Goal: Find specific page/section: Find specific page/section

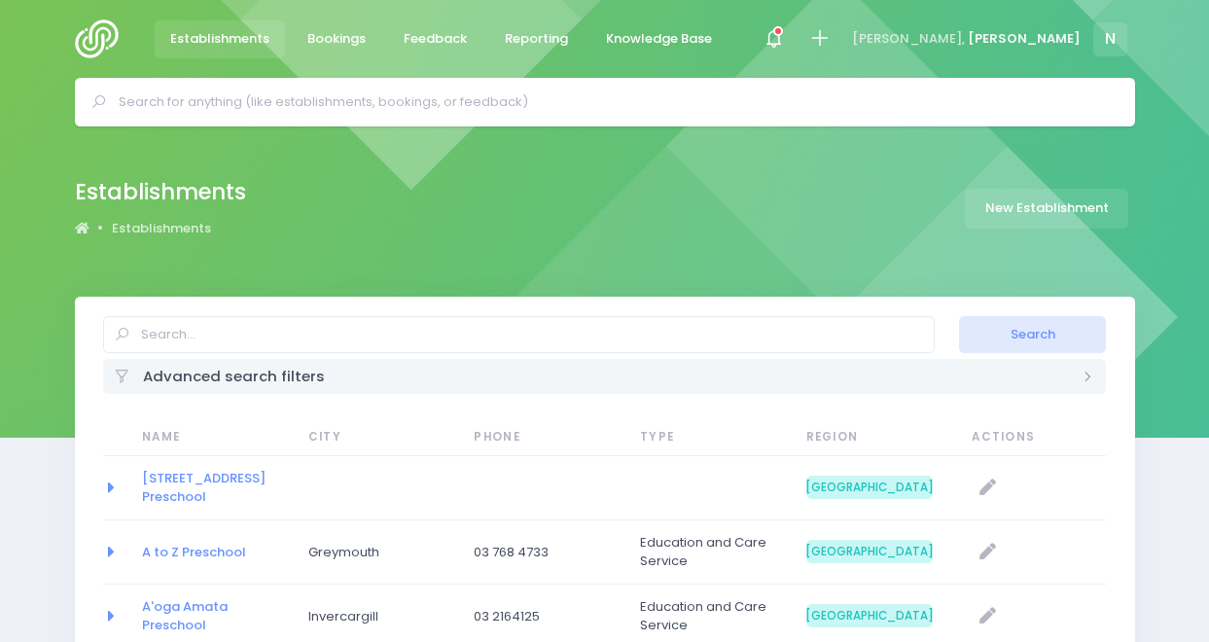
select select "20"
click at [796, 18] on div at bounding box center [774, 40] width 44 height 44
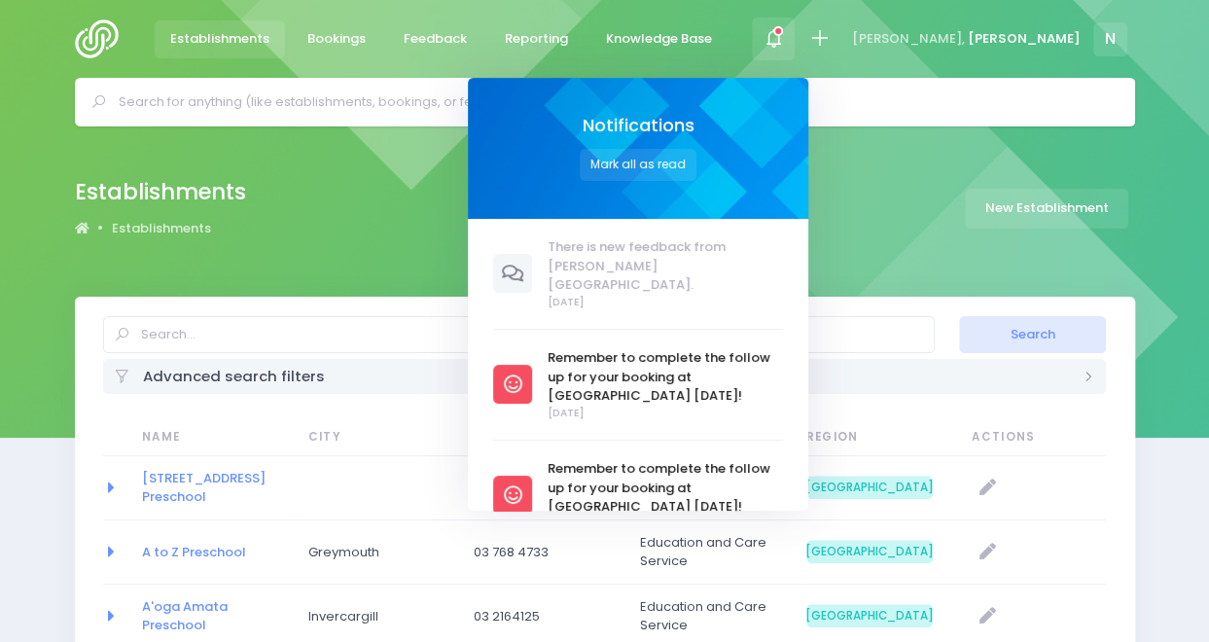
click at [796, 30] on div at bounding box center [774, 40] width 44 height 44
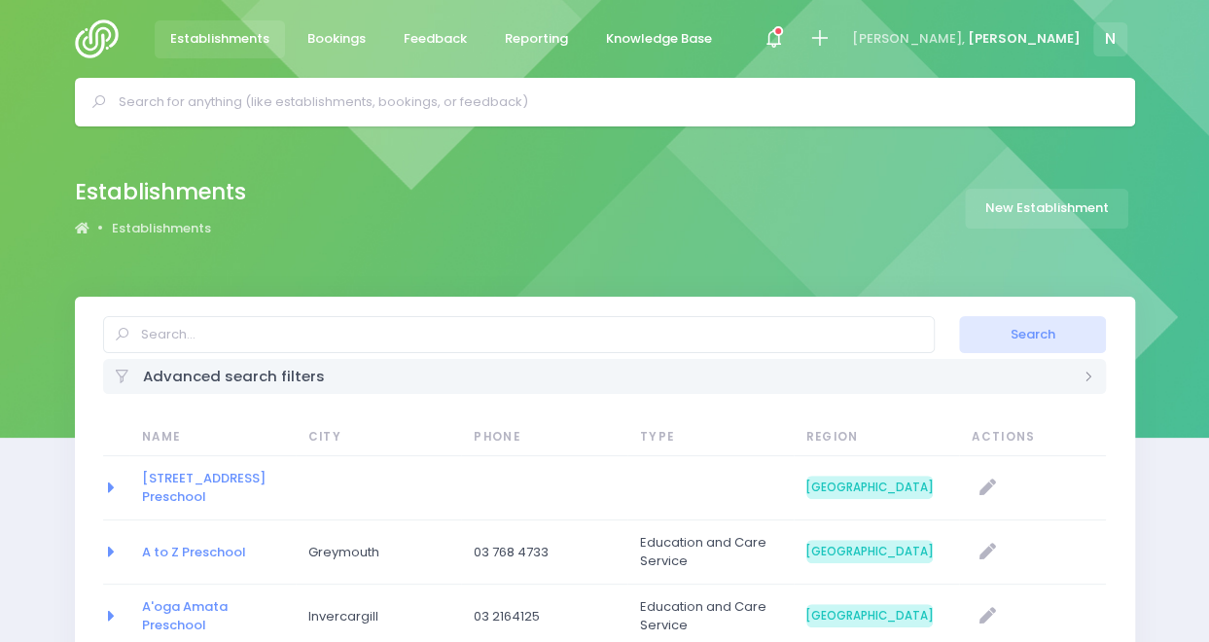
click at [91, 53] on img at bounding box center [102, 38] width 55 height 39
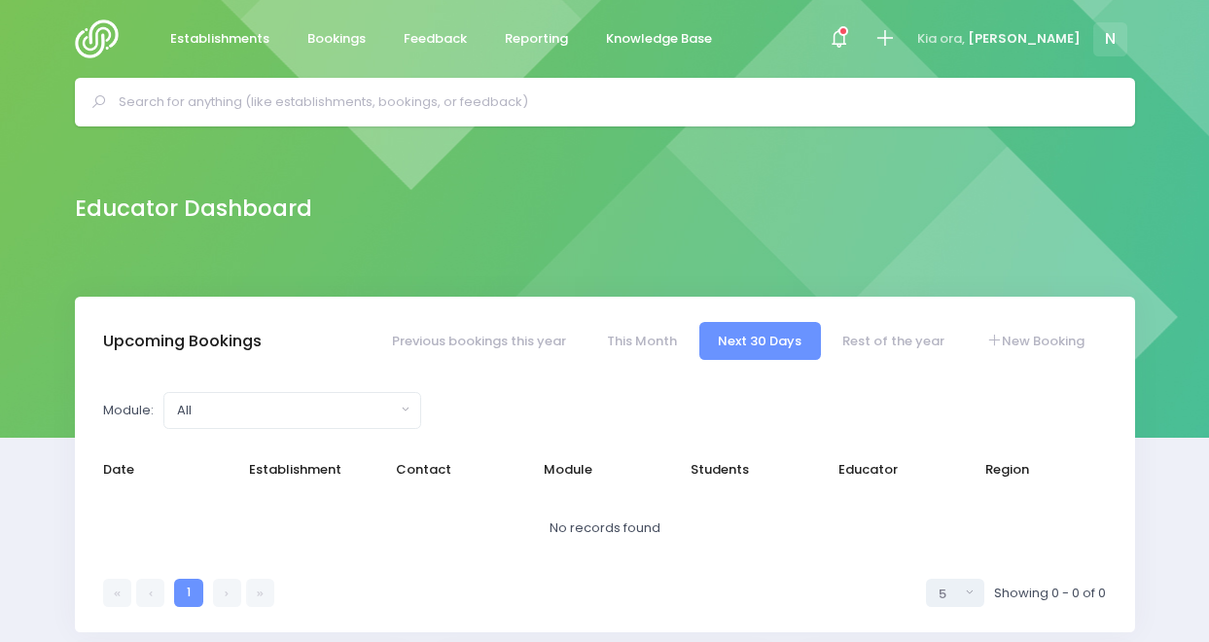
select select "5"
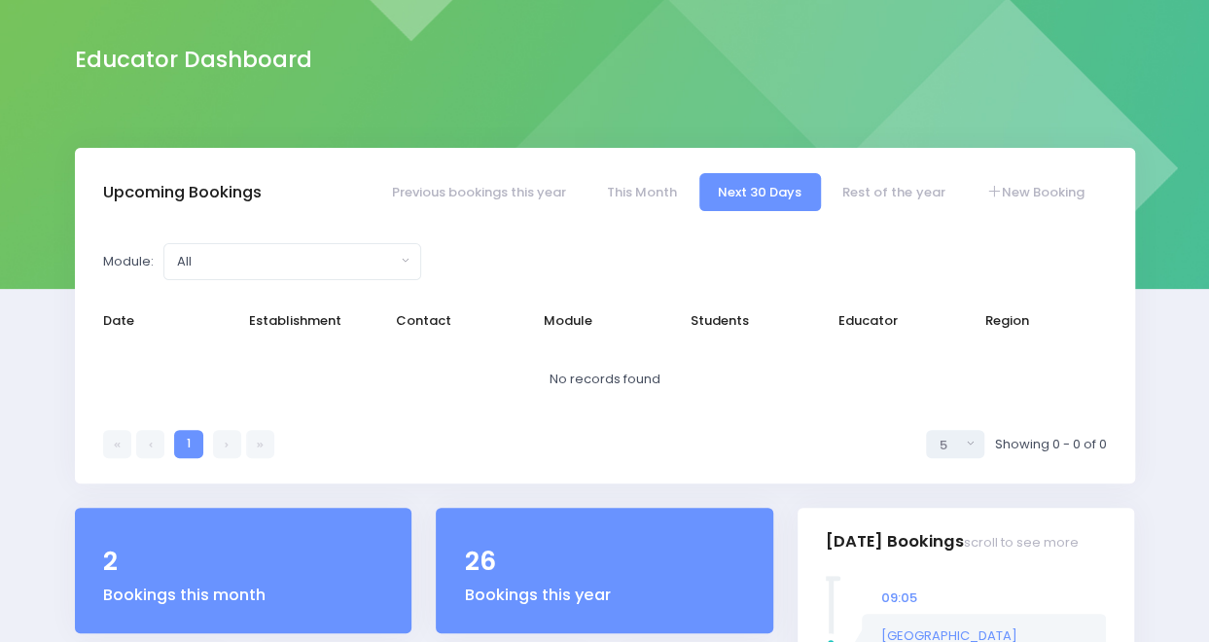
scroll to position [154, 0]
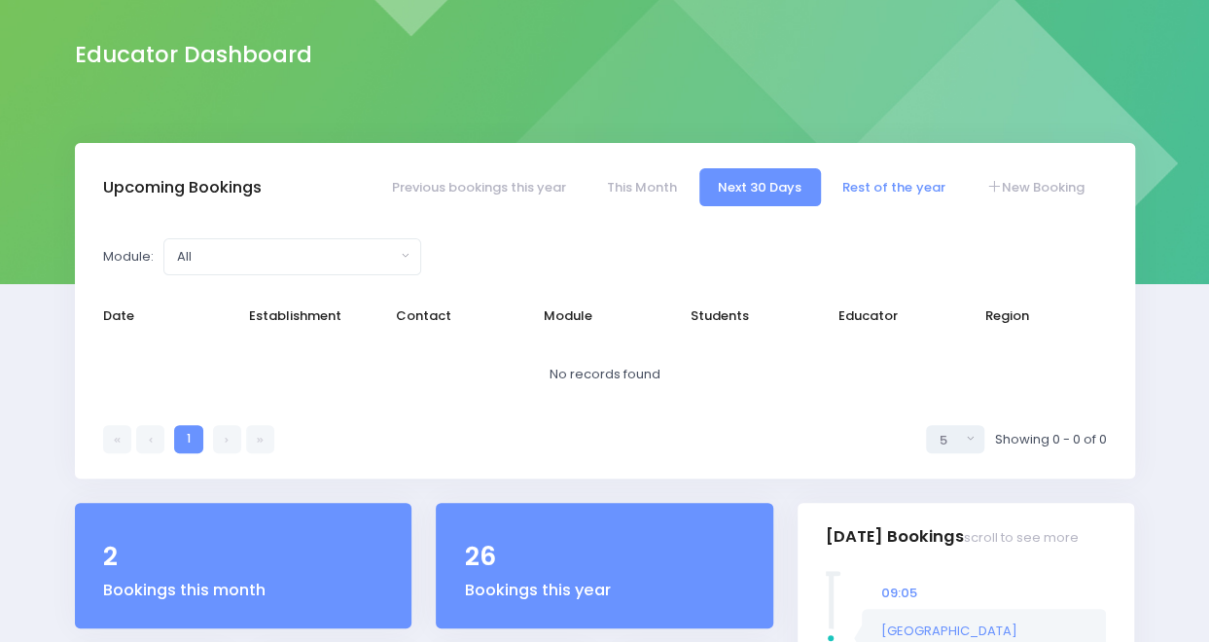
click at [910, 186] on link "Rest of the year" at bounding box center [894, 187] width 140 height 38
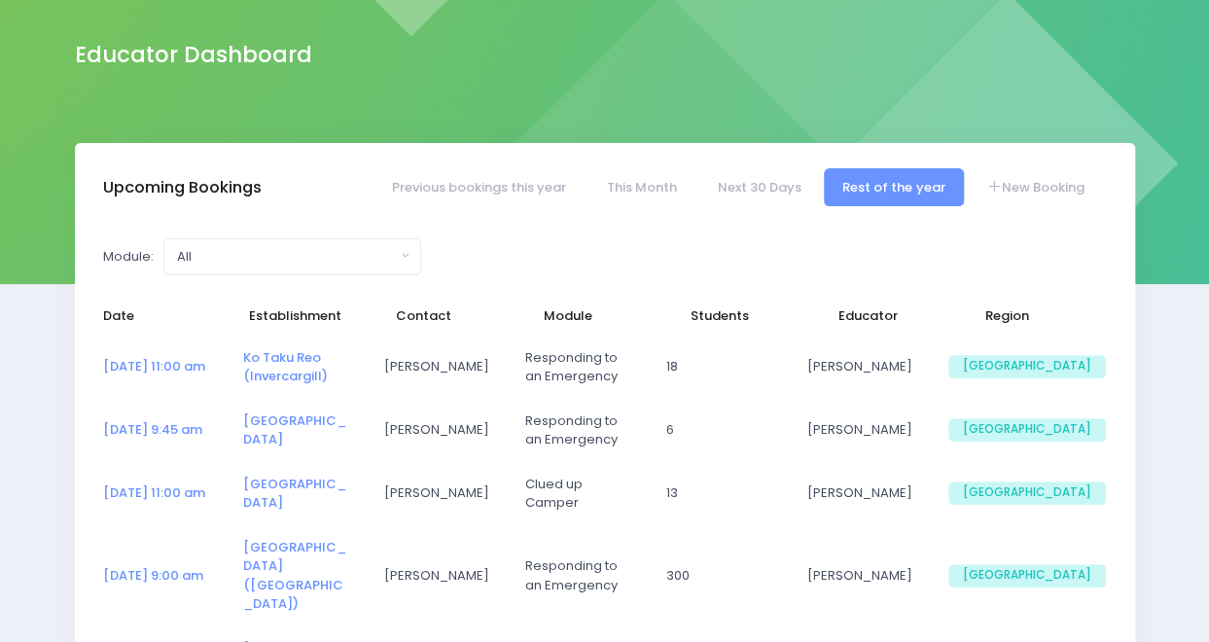
select select "5"
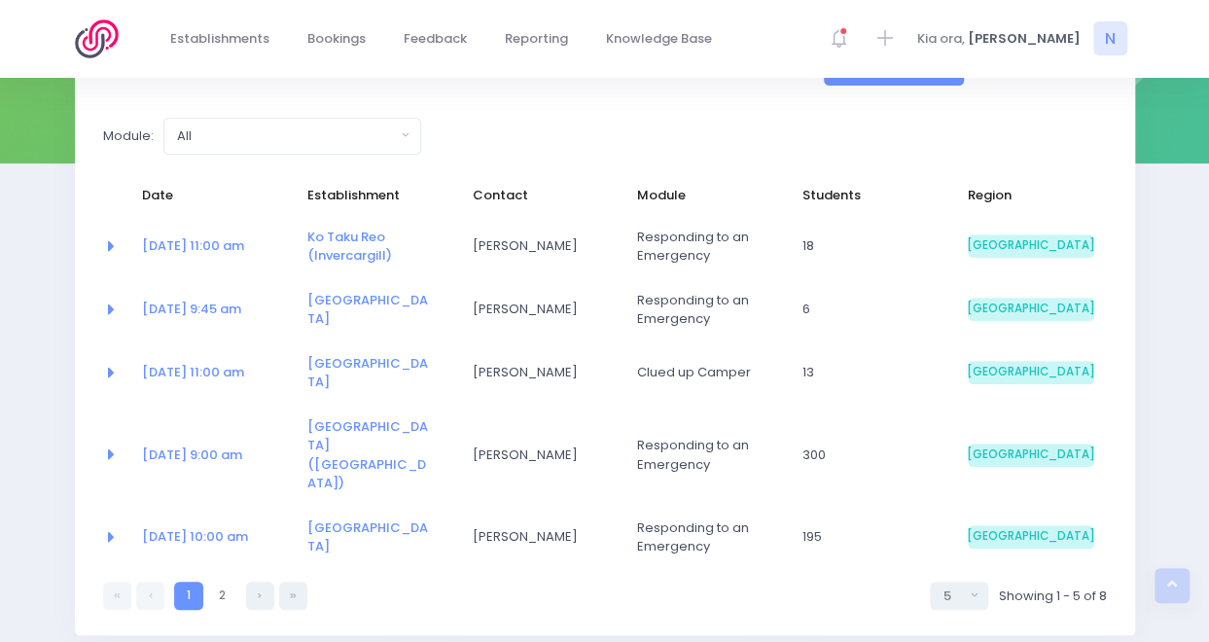
scroll to position [270, 0]
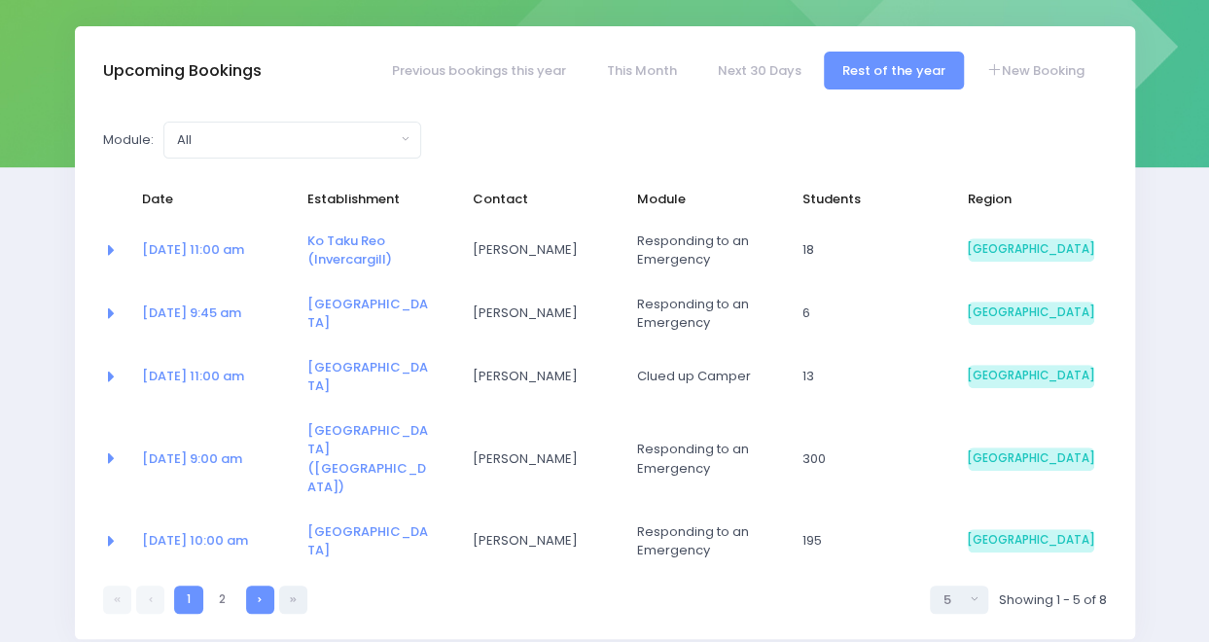
click at [255, 585] on link at bounding box center [260, 599] width 28 height 28
select select "5"
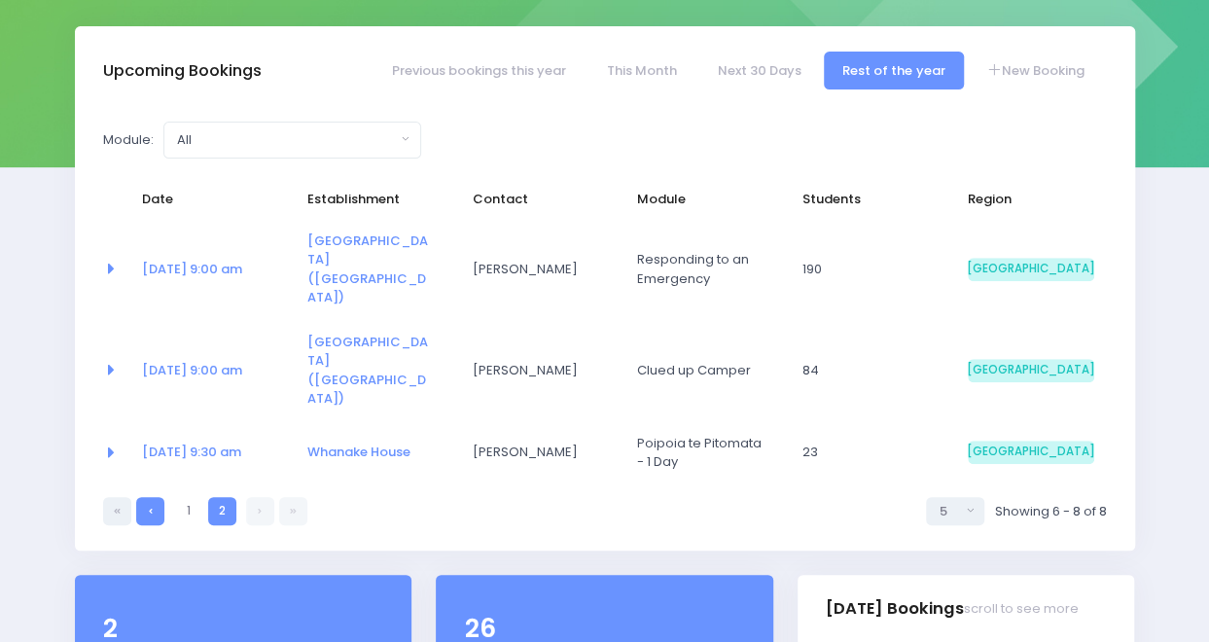
click at [159, 497] on link at bounding box center [150, 511] width 28 height 28
select select "5"
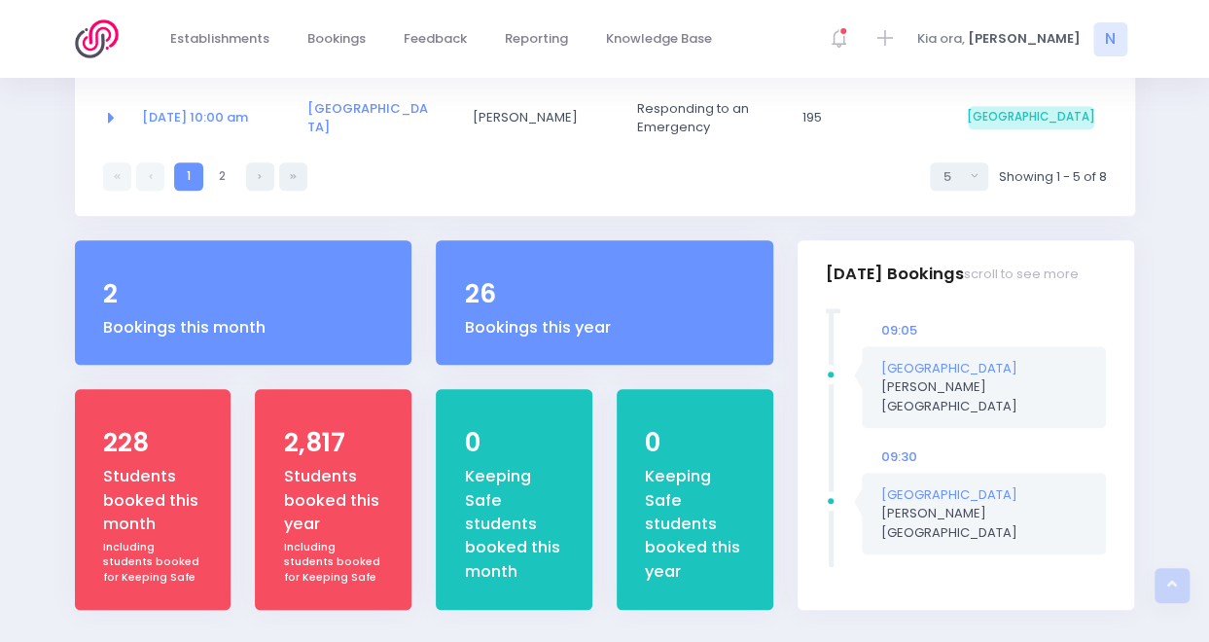
scroll to position [712, 0]
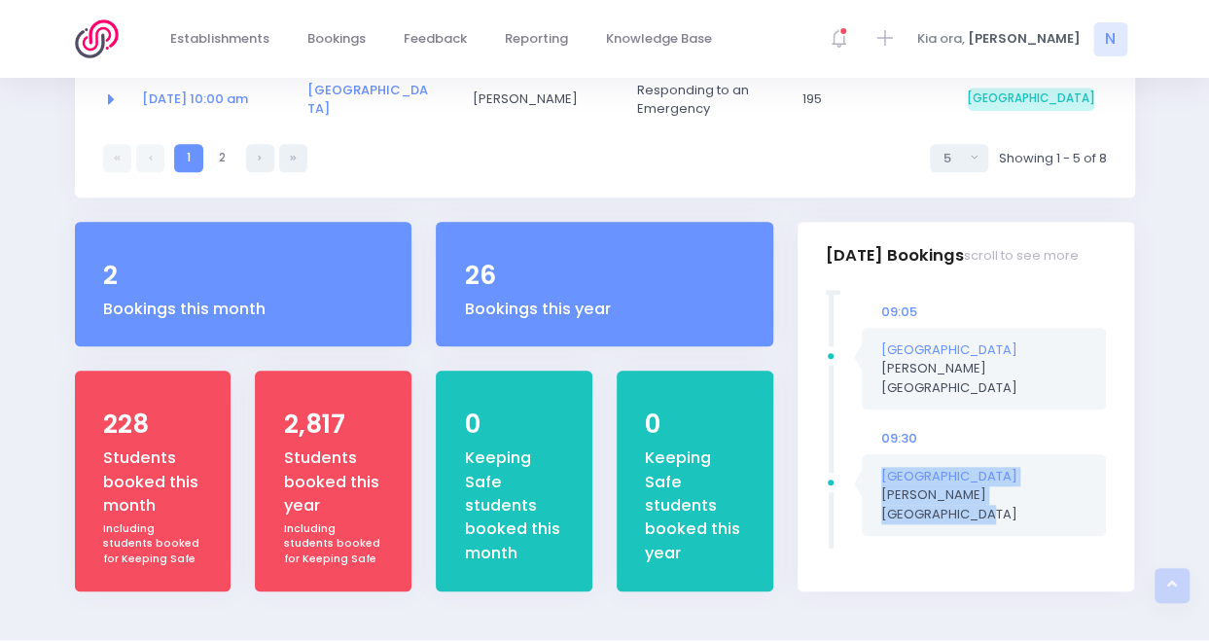
drag, startPoint x: 972, startPoint y: 467, endPoint x: 990, endPoint y: 382, distance: 86.6
click at [990, 382] on div "09:05 [GEOGRAPHIC_DATA] [PERSON_NAME] [GEOGRAPHIC_DATA]" at bounding box center [966, 420] width 280 height 260
drag, startPoint x: 990, startPoint y: 382, endPoint x: 1025, endPoint y: 392, distance: 36.3
click at [1025, 429] on div "09:30" at bounding box center [984, 438] width 244 height 19
click at [832, 473] on div at bounding box center [830, 482] width 19 height 19
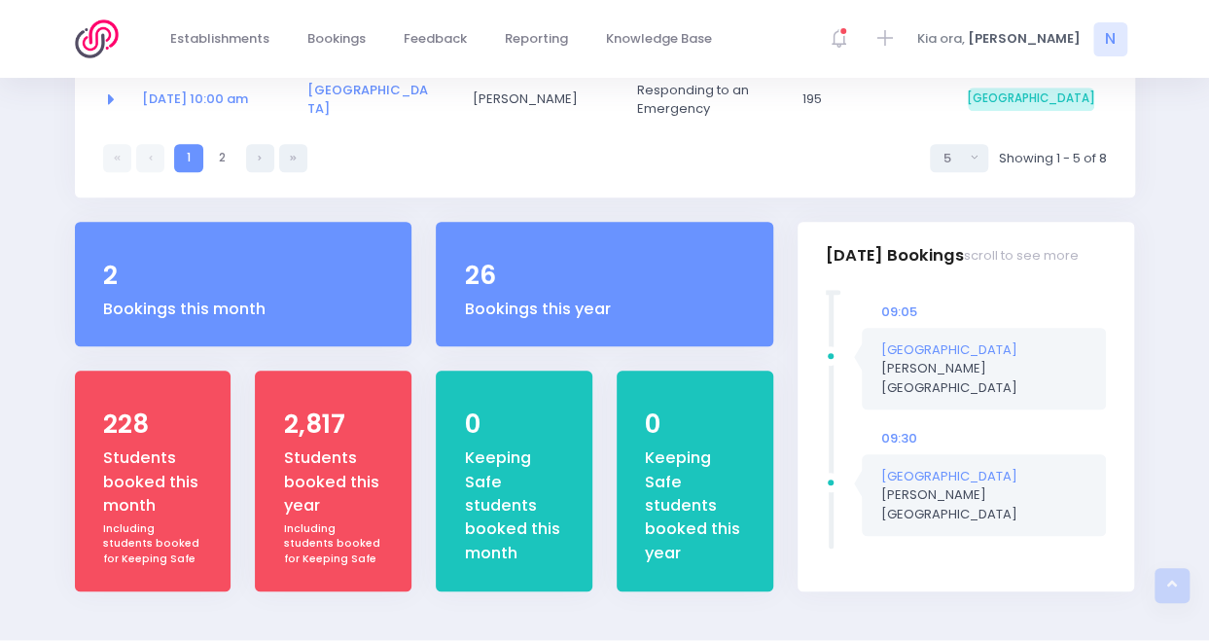
click at [832, 473] on div at bounding box center [830, 482] width 19 height 19
click at [1066, 243] on h3 "[DATE] Bookings scroll to see more" at bounding box center [952, 255] width 253 height 55
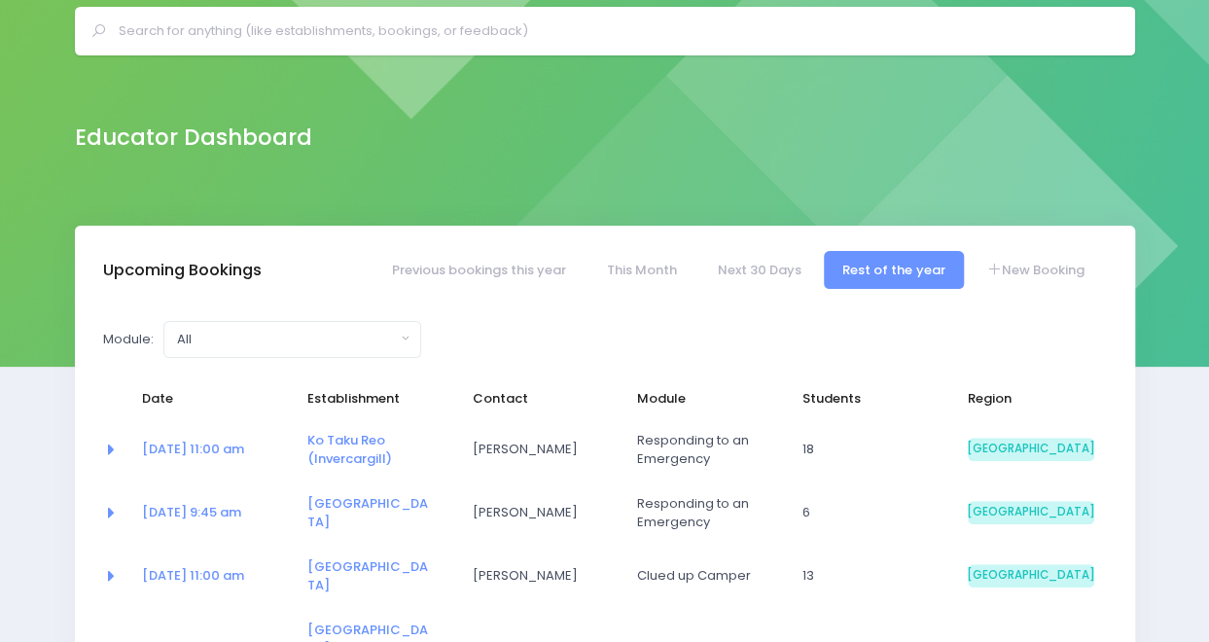
scroll to position [0, 0]
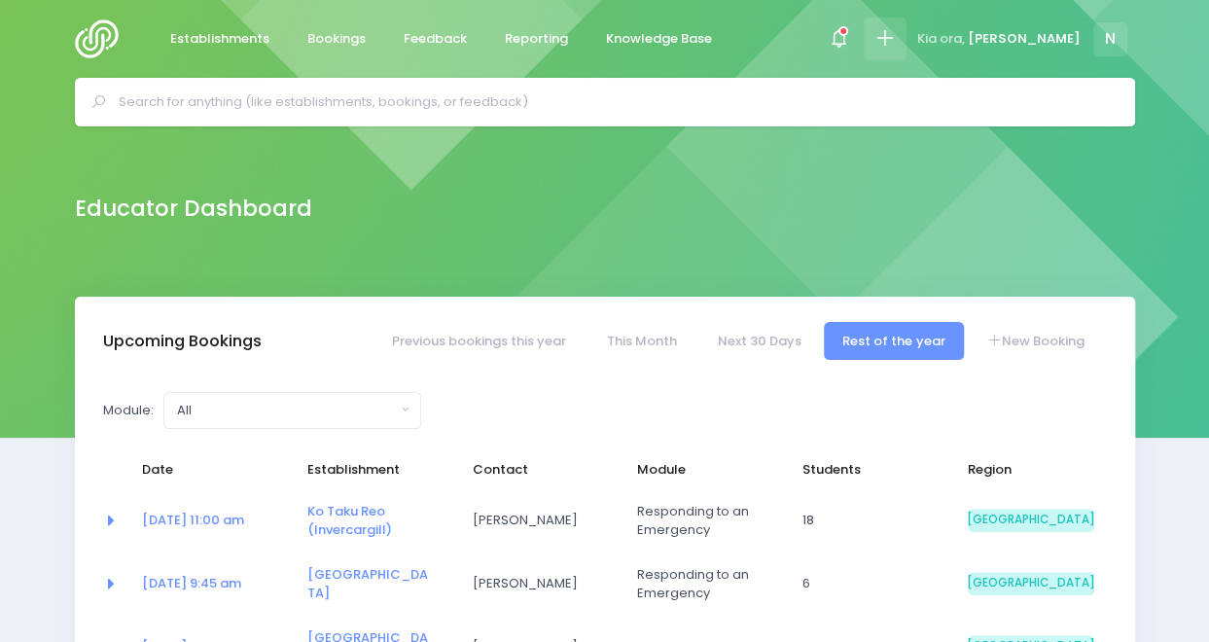
click at [896, 42] on icon at bounding box center [884, 38] width 22 height 22
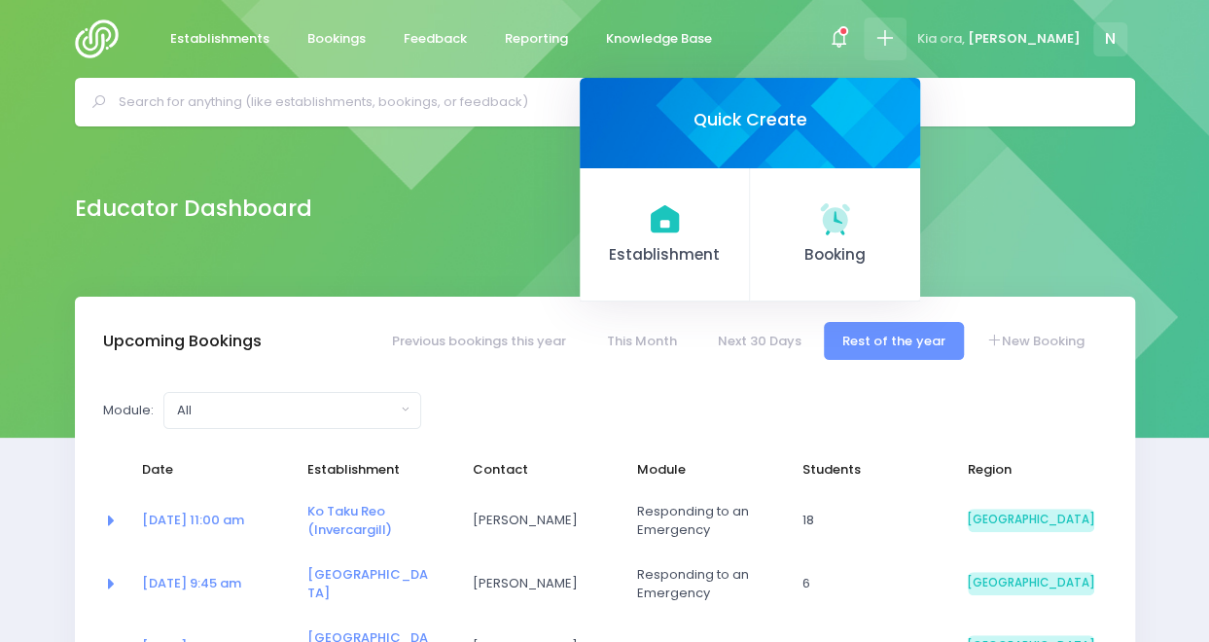
click at [601, 240] on div "Educator Dashboard" at bounding box center [604, 211] width 1209 height 170
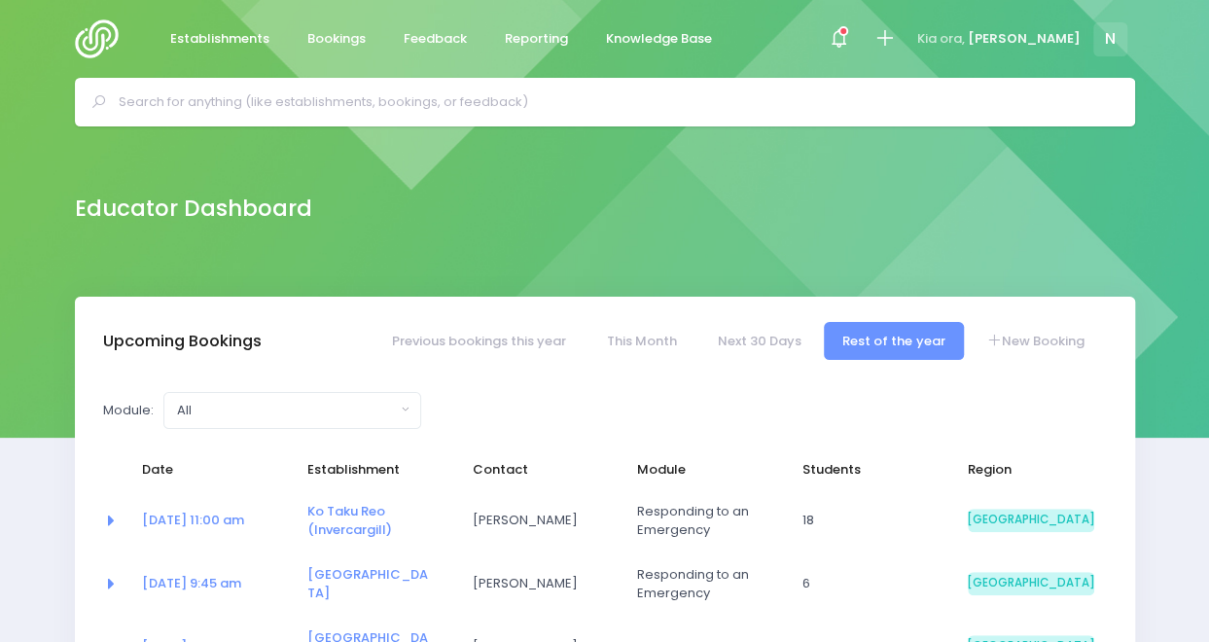
click at [404, 96] on input "text" at bounding box center [613, 102] width 989 height 29
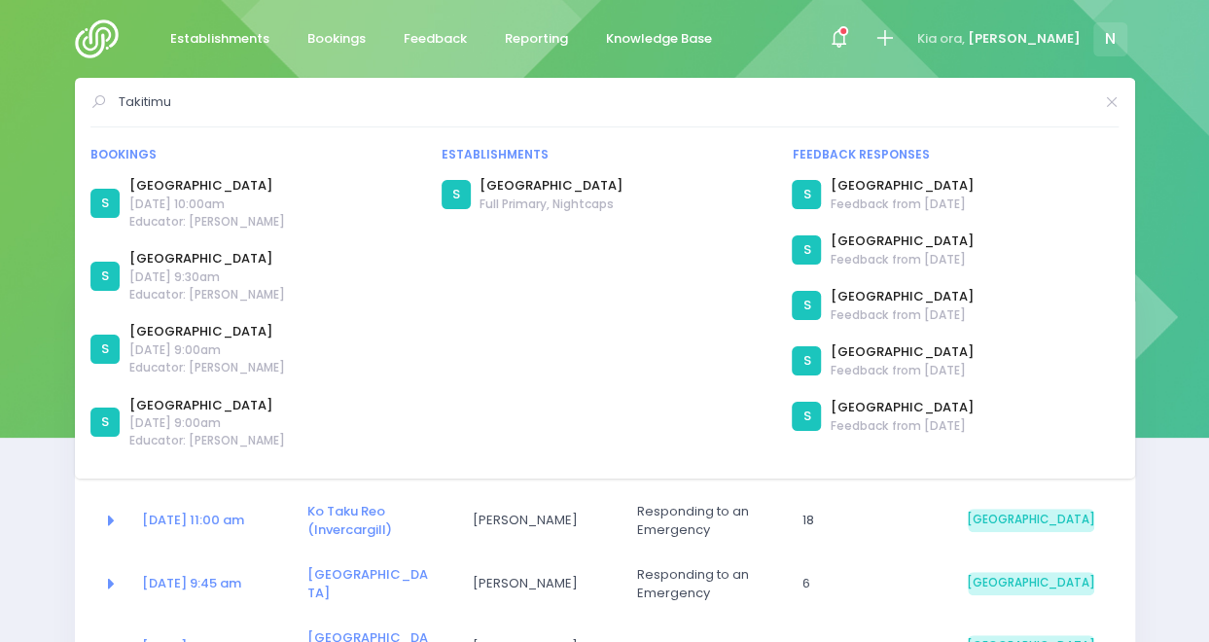
click at [12, 270] on div "Educator Dashboard" at bounding box center [604, 211] width 1209 height 170
click at [195, 102] on input "Takitimu" at bounding box center [606, 102] width 974 height 29
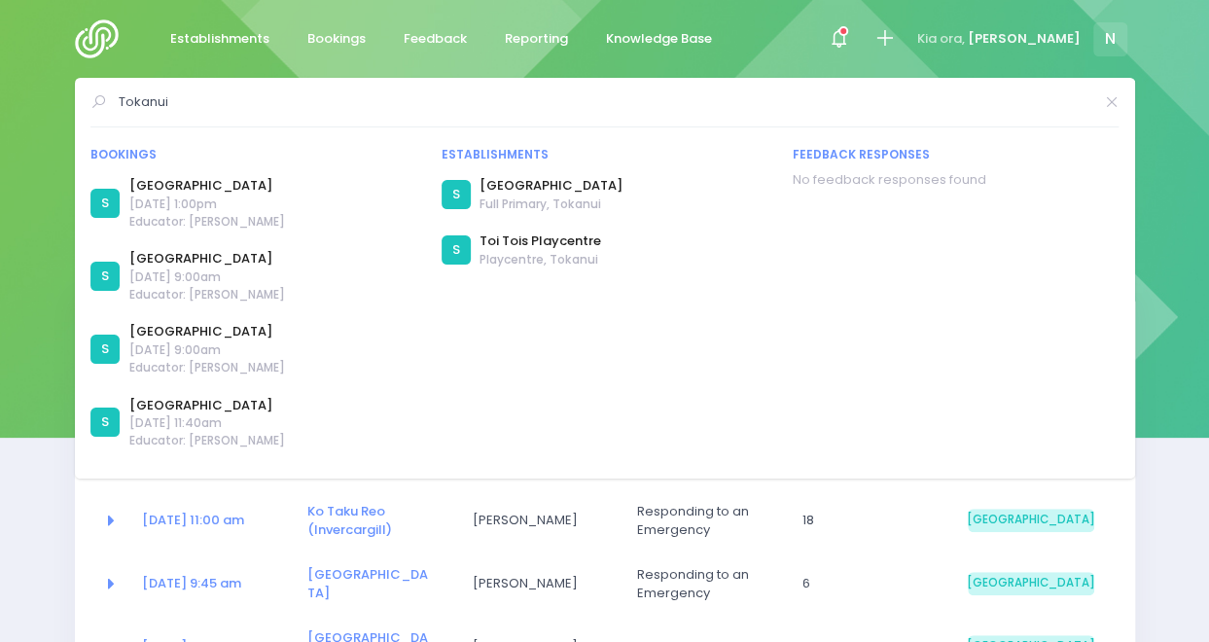
type input "Tokanui"
click at [26, 248] on div "Educator Dashboard" at bounding box center [604, 211] width 1209 height 170
click at [39, 71] on div "Establishments Bookings Feedback Reporting Knowledge Base Notifications [PERSON…" at bounding box center [604, 39] width 1209 height 78
